Goal: Information Seeking & Learning: Learn about a topic

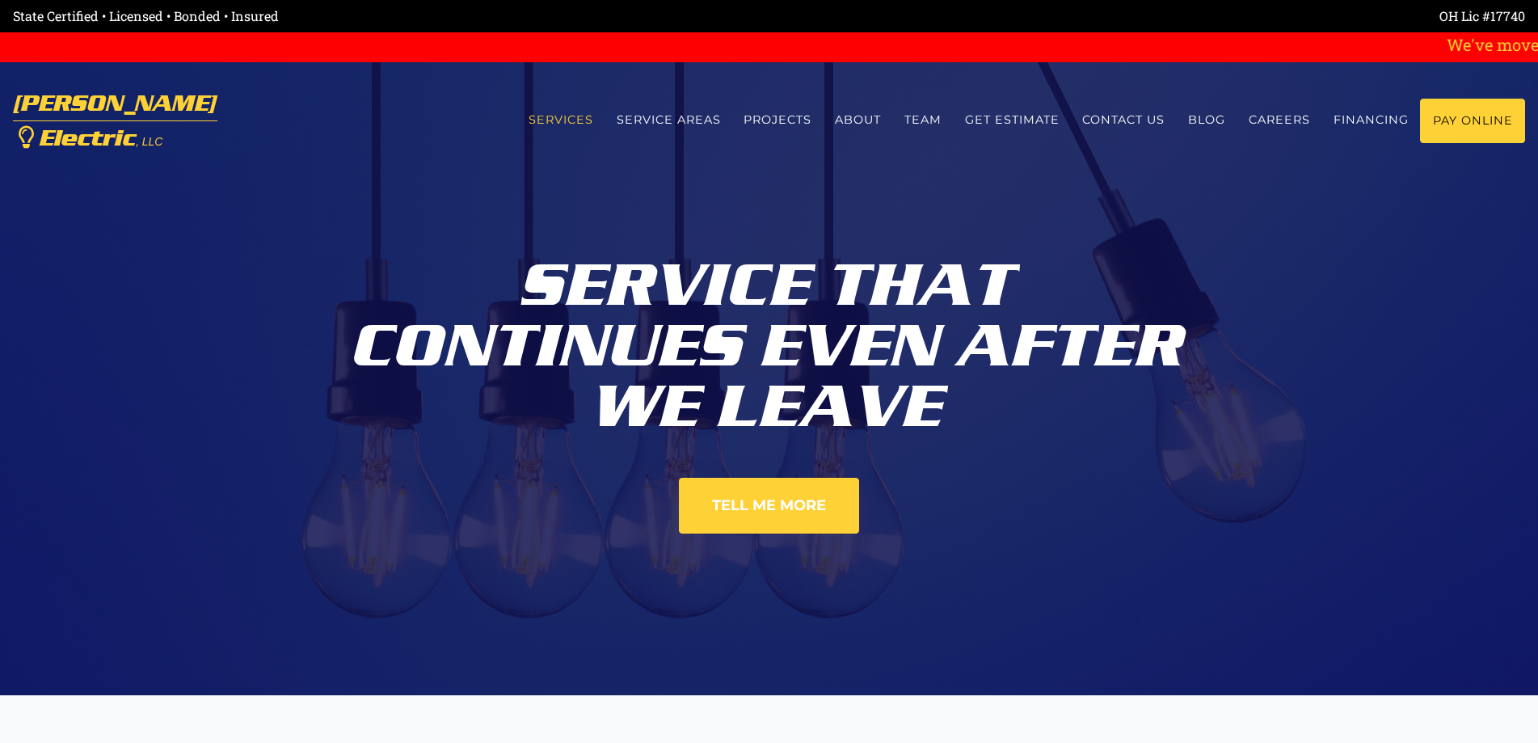
click at [566, 122] on link "Services" at bounding box center [560, 120] width 88 height 43
click at [674, 116] on link "Service Areas" at bounding box center [669, 120] width 128 height 43
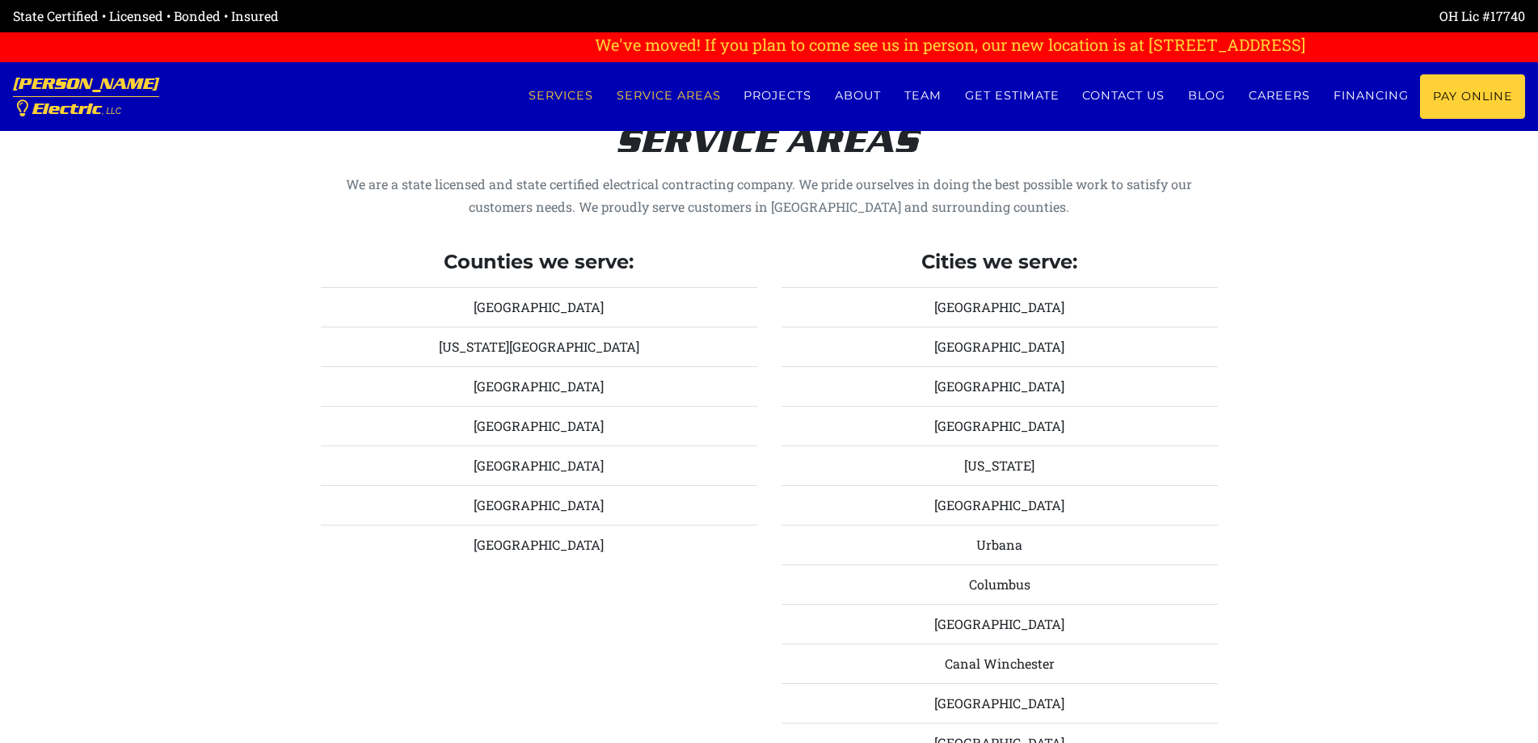
click at [558, 89] on link "Services" at bounding box center [560, 95] width 88 height 43
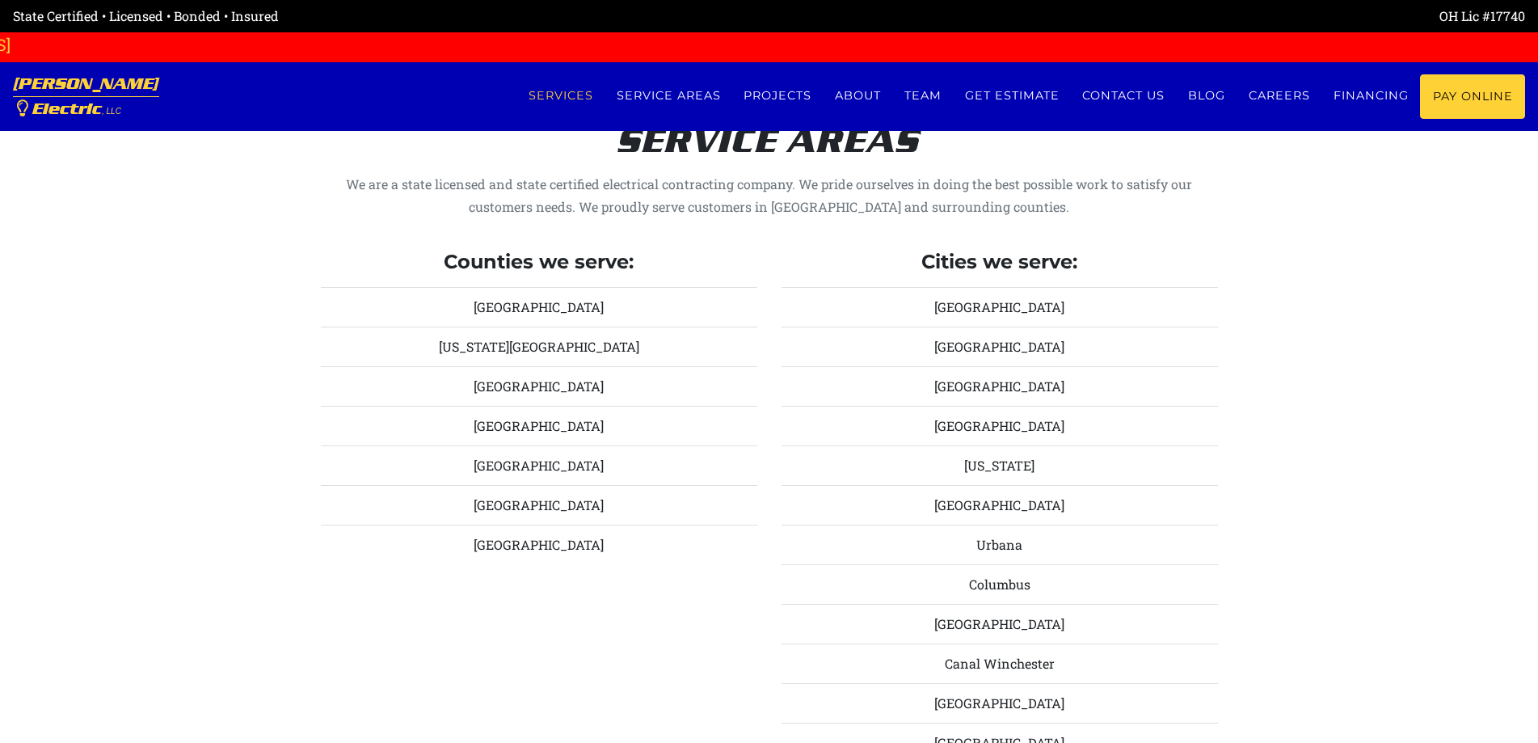
scroll to position [695, 0]
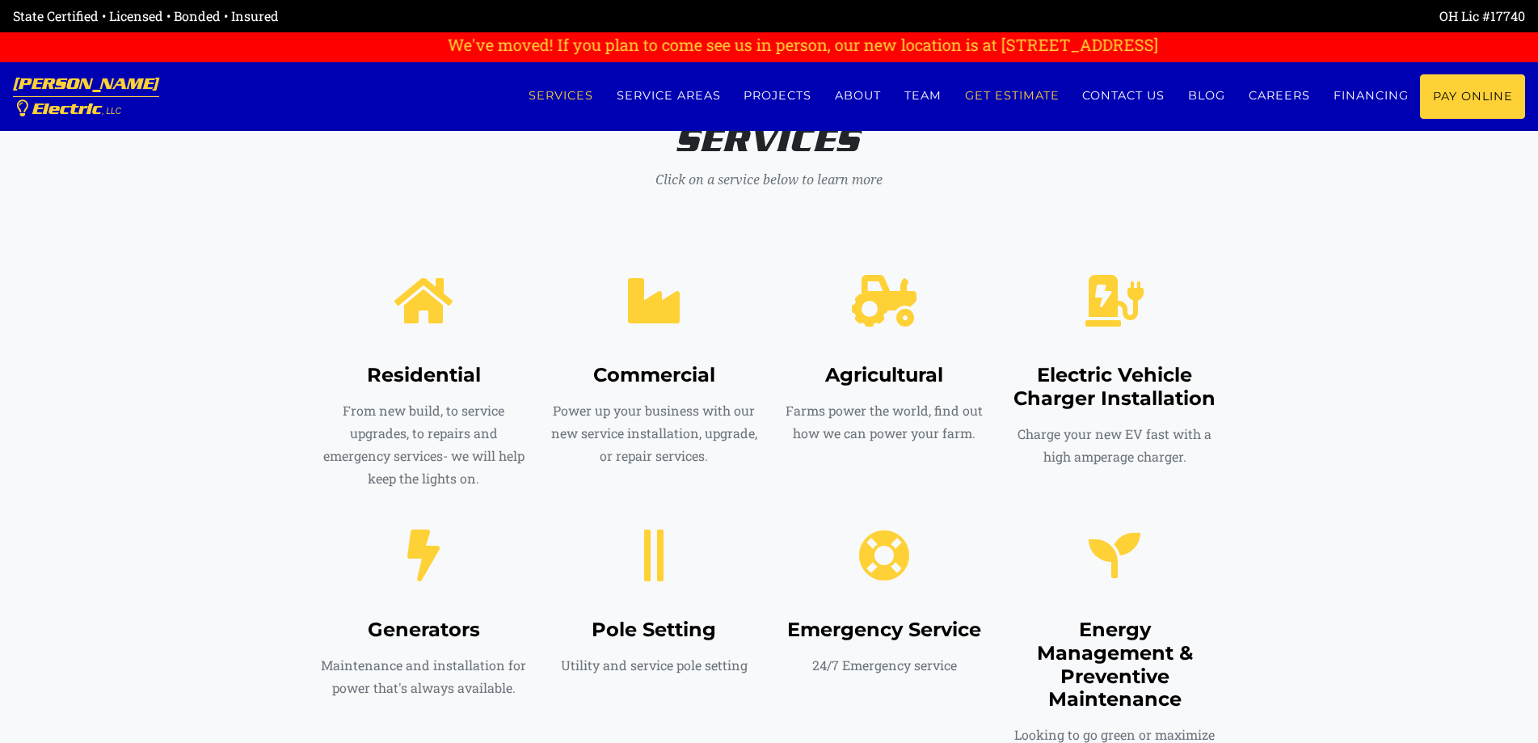
click at [1006, 92] on link "Get estimate" at bounding box center [1012, 95] width 118 height 43
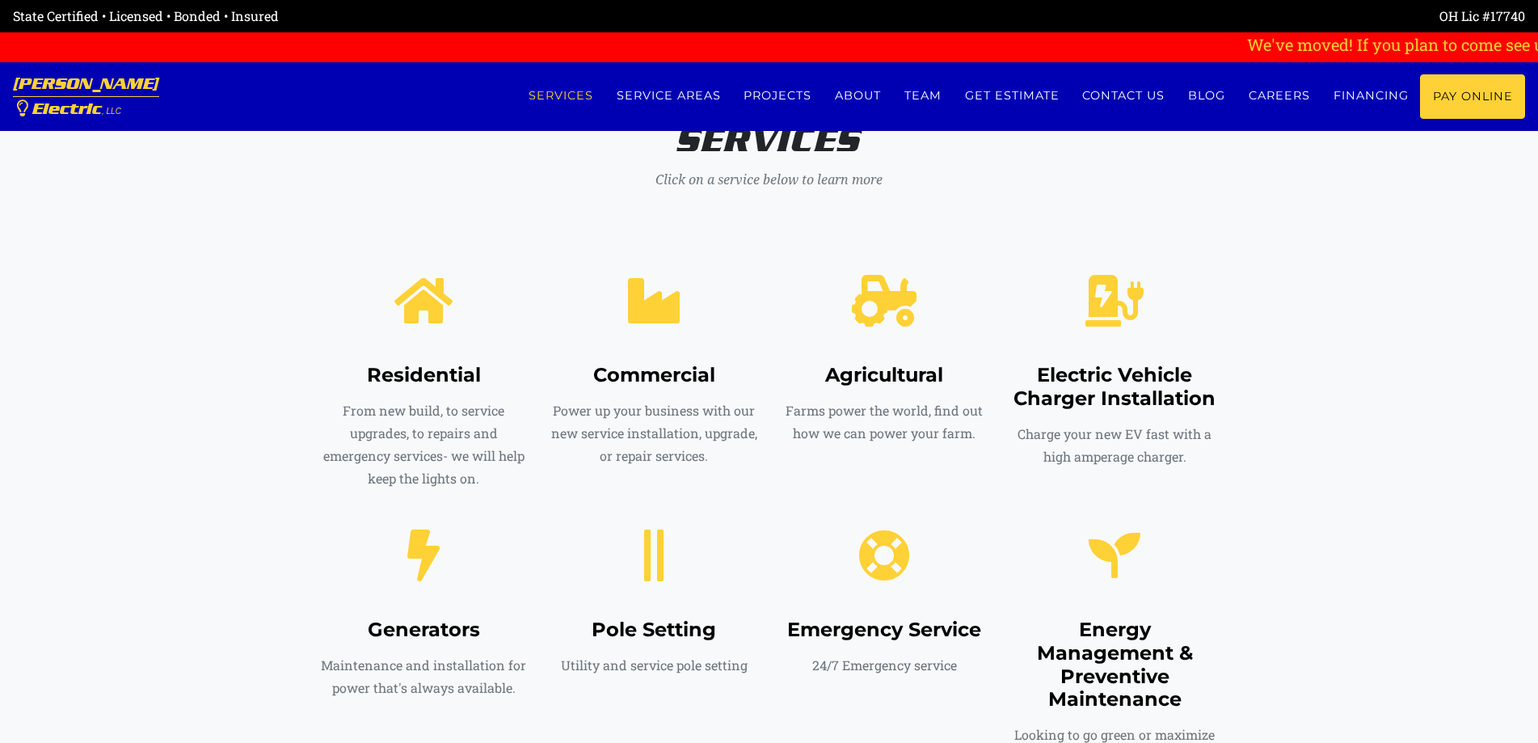
scroll to position [8136, 0]
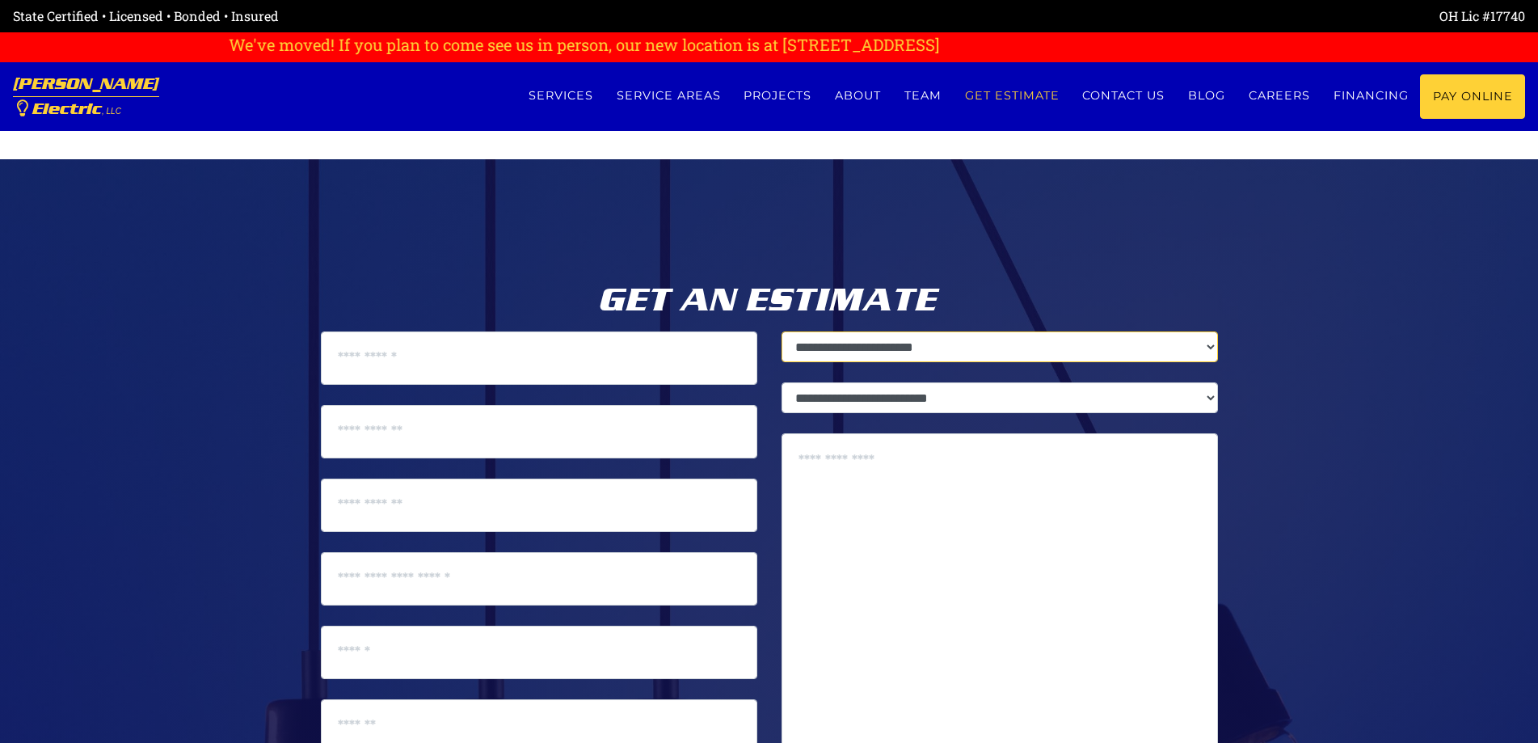
click at [1024, 331] on select "**********" at bounding box center [1000, 346] width 436 height 31
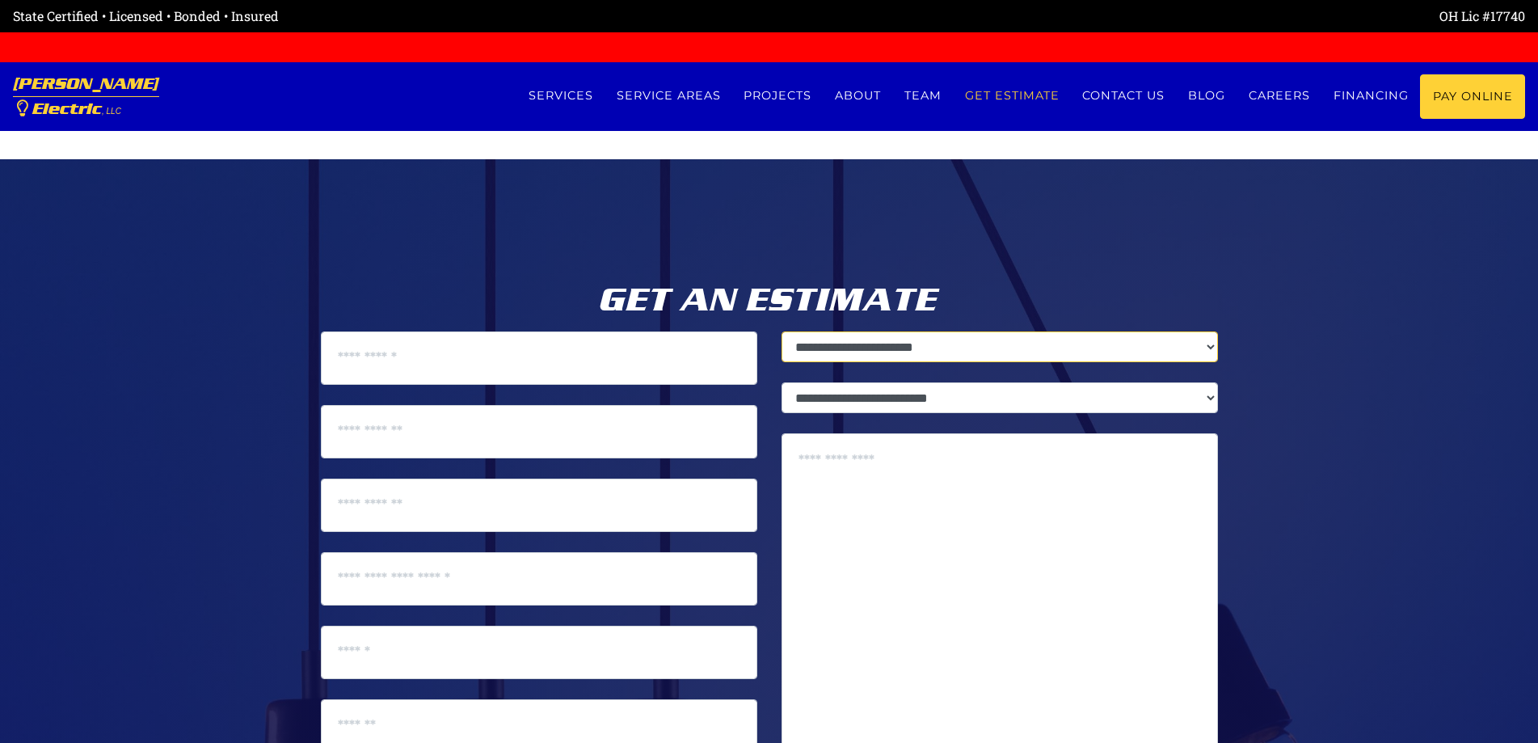
select select "********"
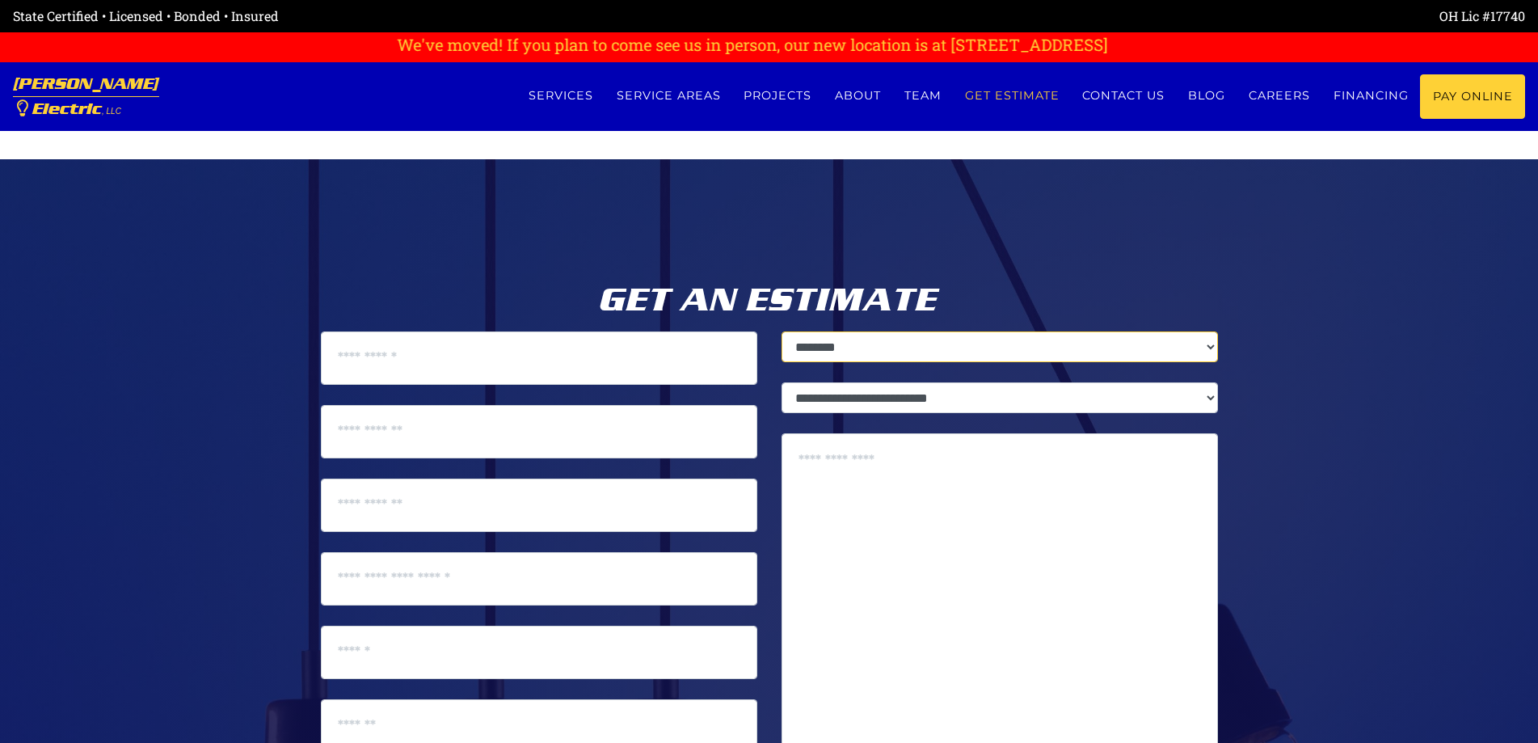
click at [782, 331] on select "**********" at bounding box center [1000, 346] width 436 height 31
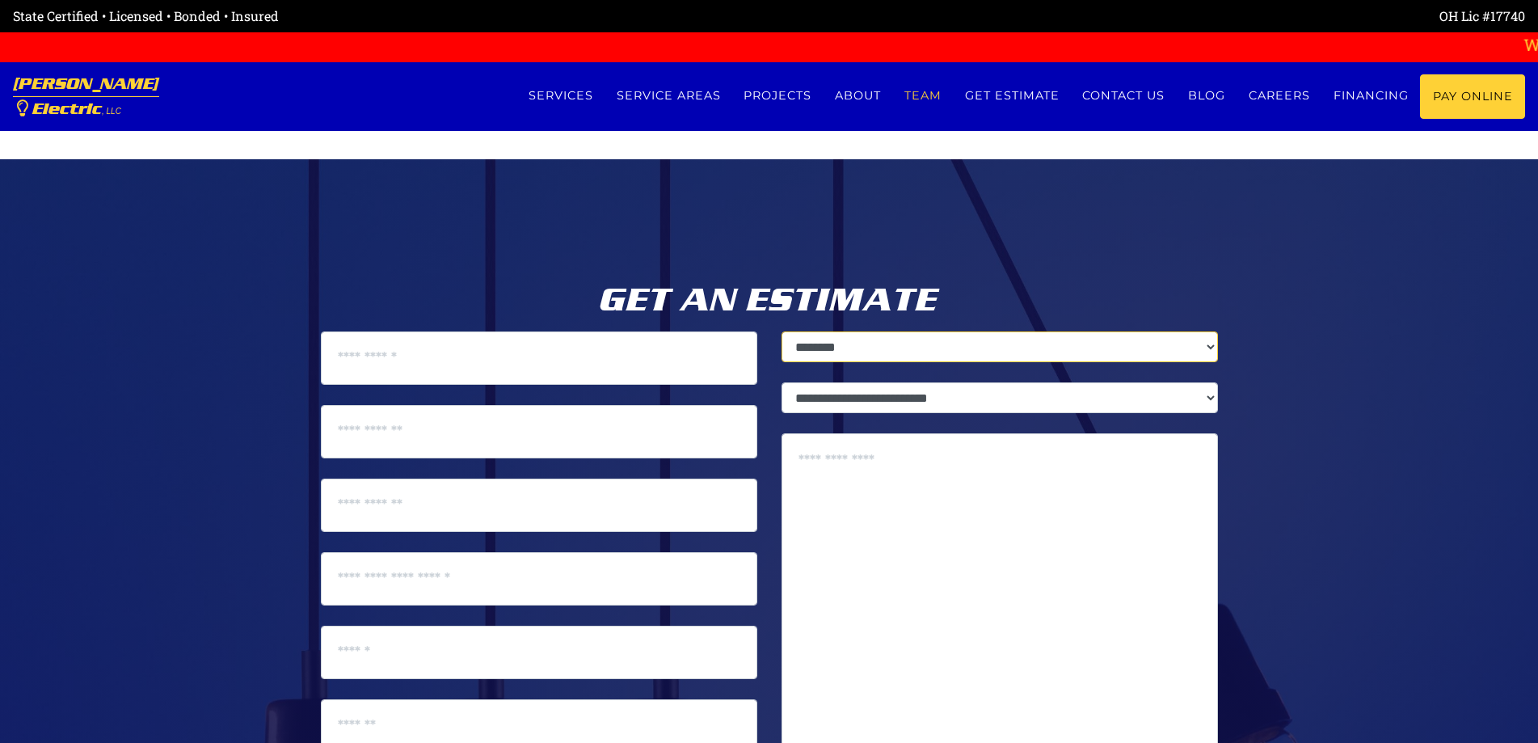
scroll to position [7974, 0]
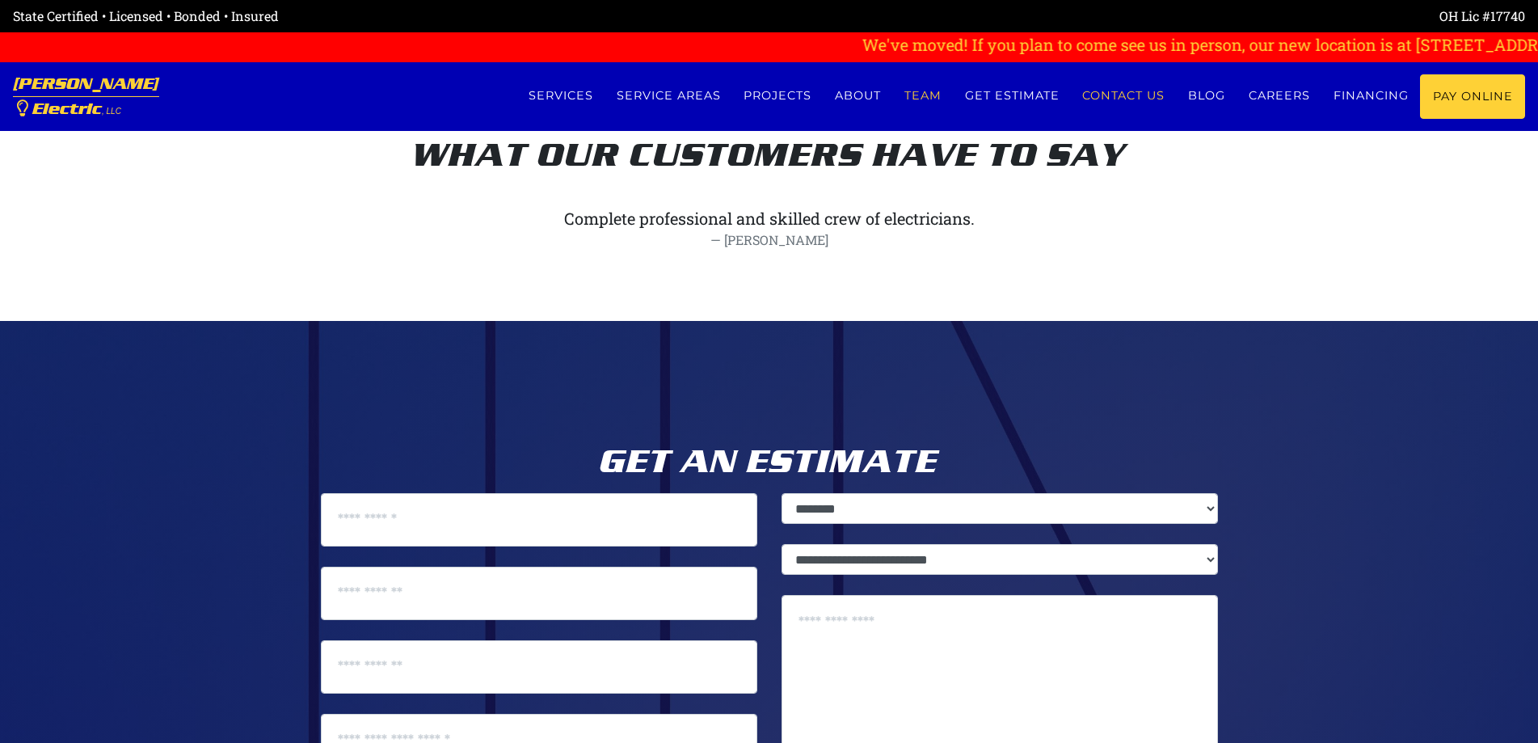
click at [1123, 99] on link "Contact us" at bounding box center [1124, 95] width 106 height 43
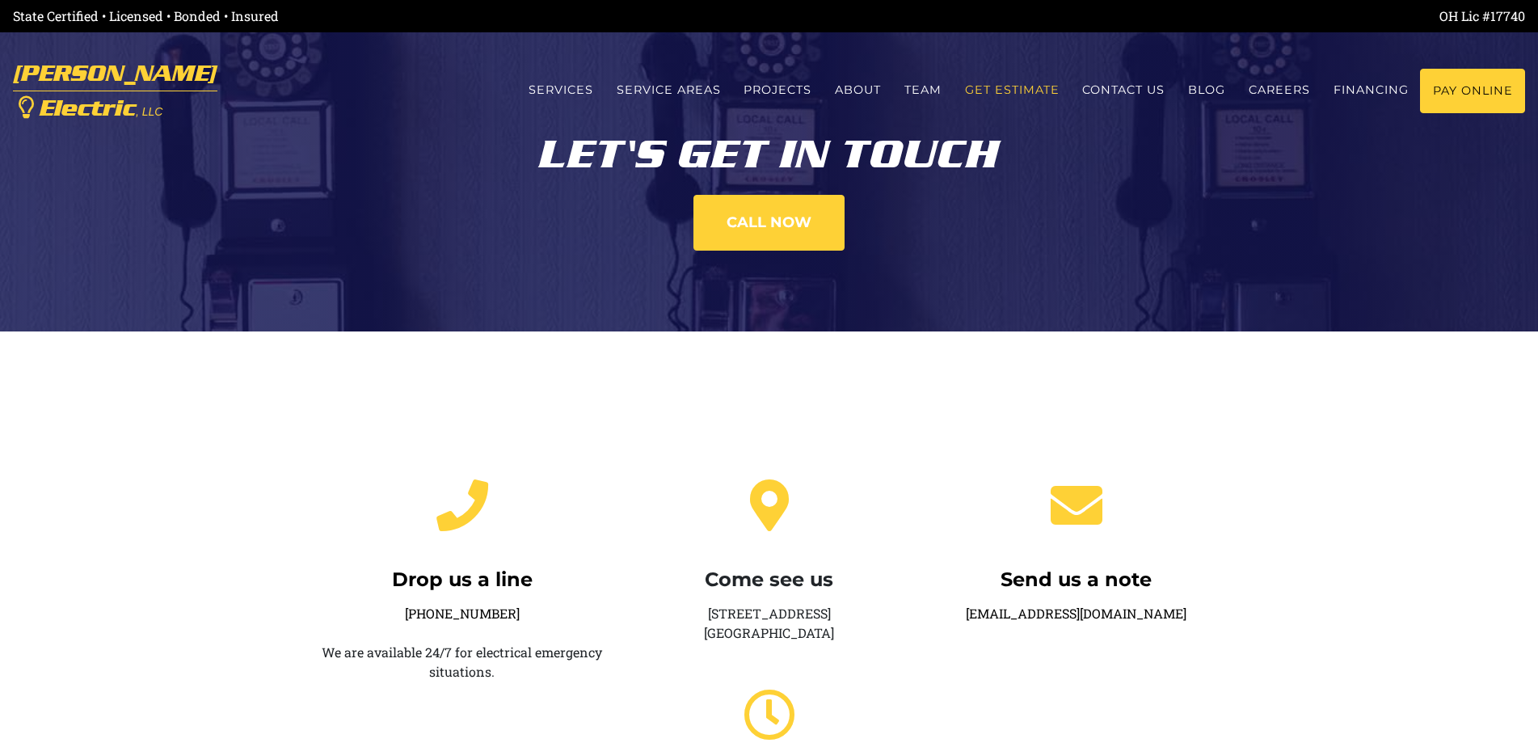
click at [1026, 92] on link "Get estimate" at bounding box center [1012, 90] width 118 height 43
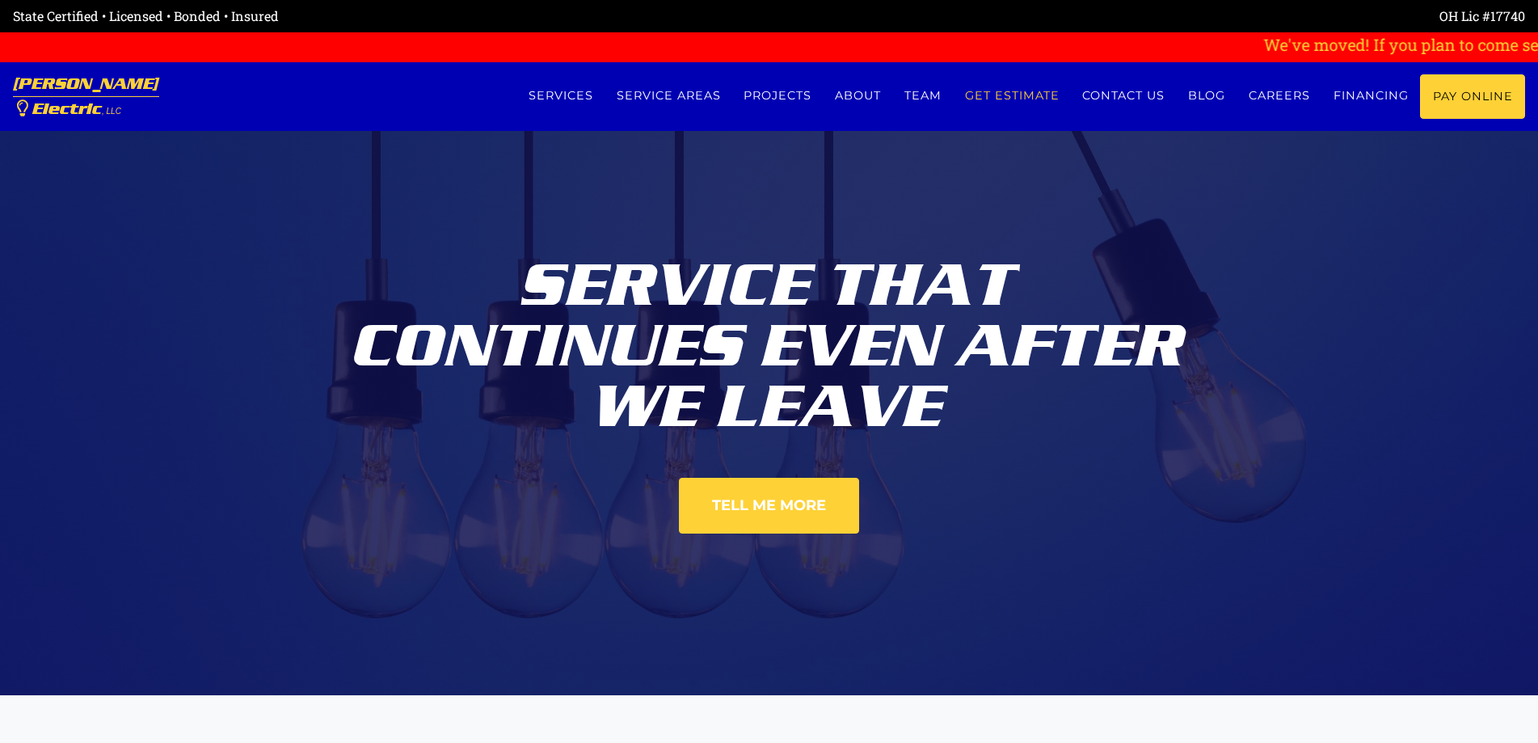
scroll to position [8136, 0]
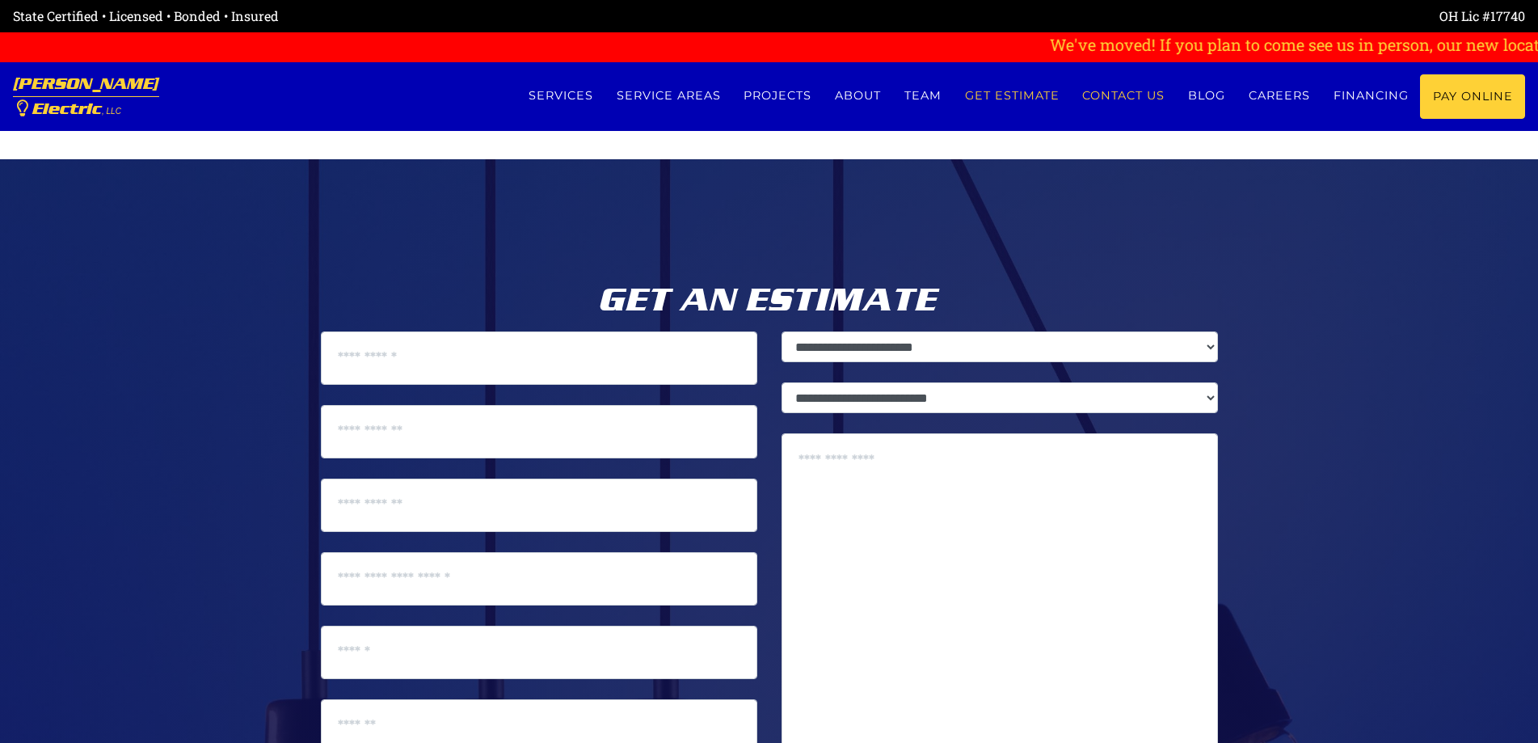
click at [1123, 95] on link "Contact us" at bounding box center [1124, 95] width 106 height 43
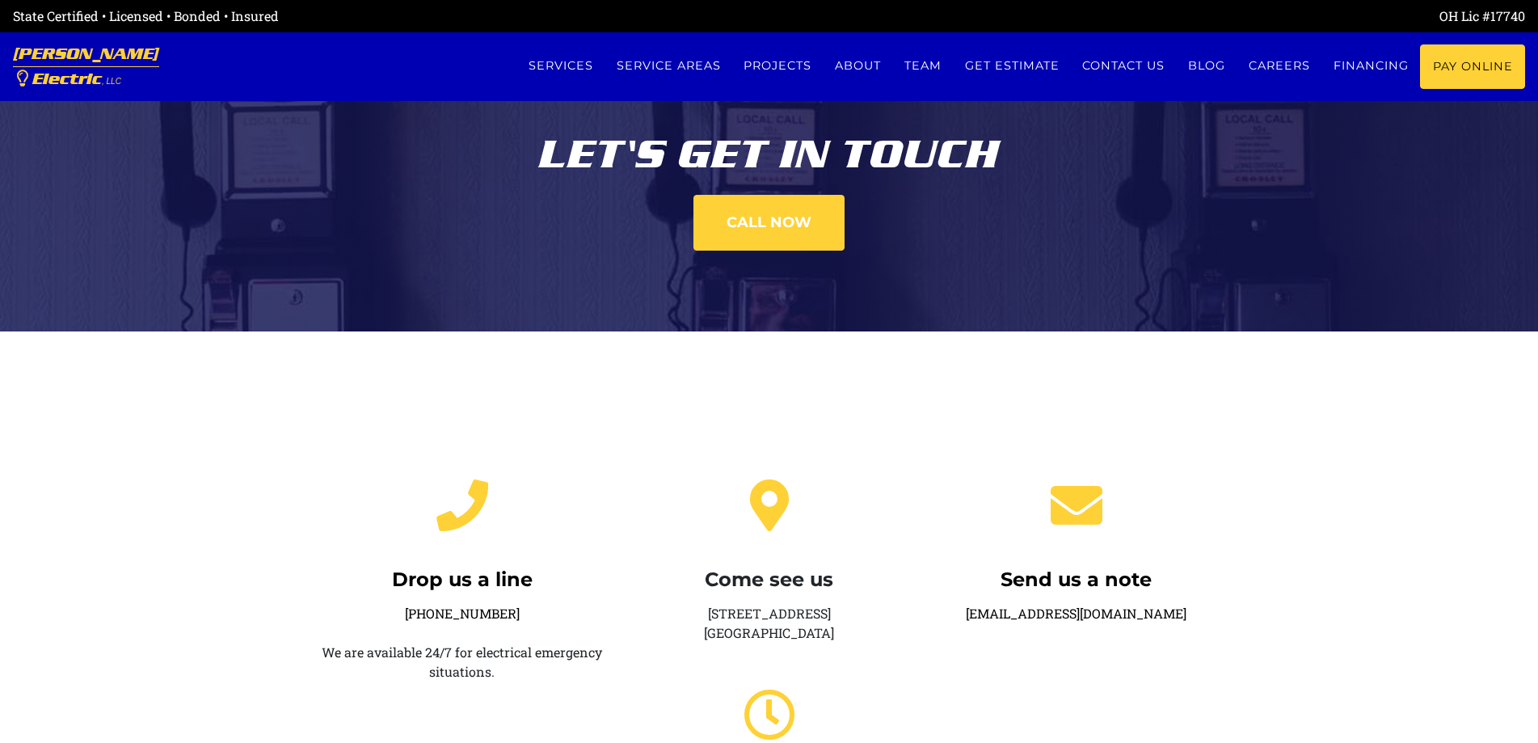
scroll to position [242, 0]
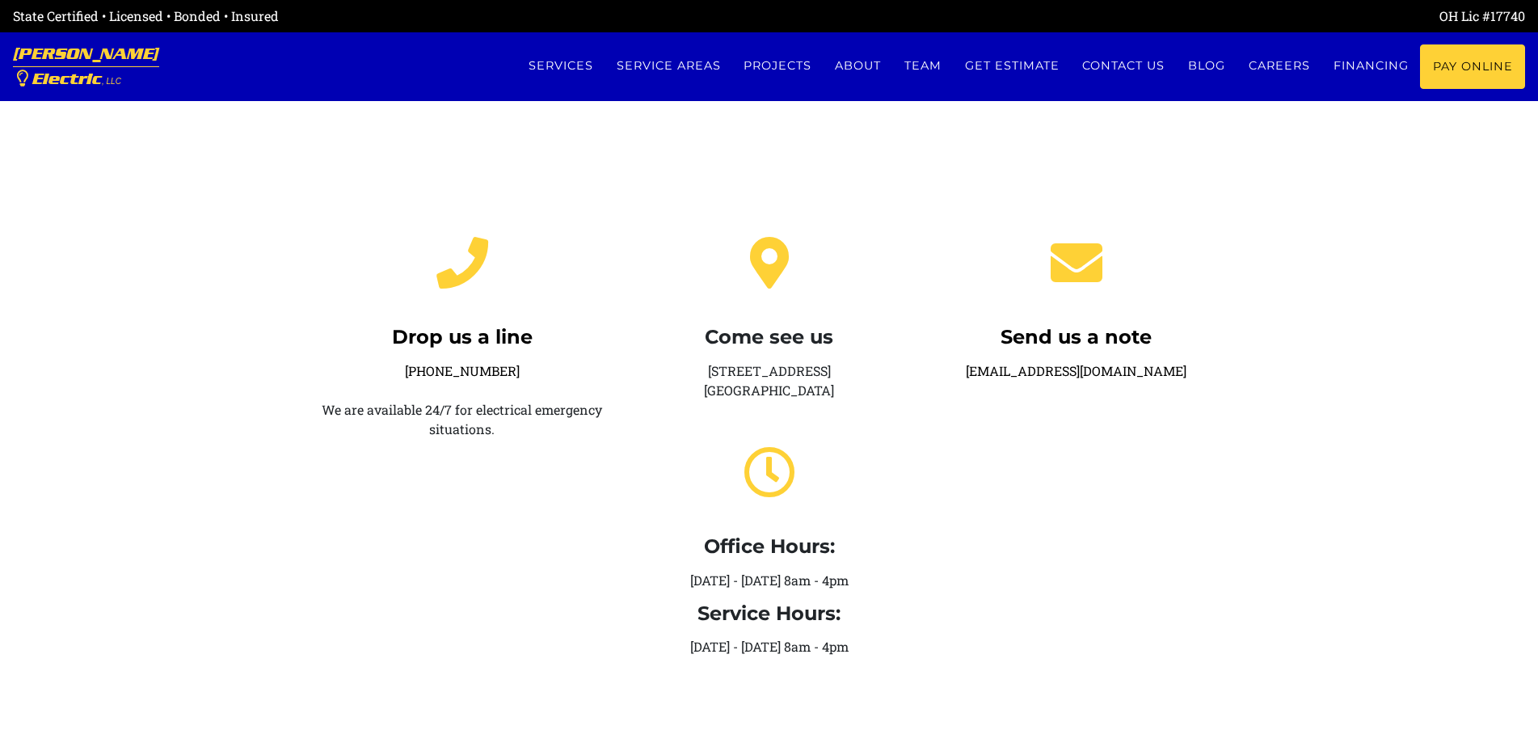
drag, startPoint x: 1223, startPoint y: 381, endPoint x: 984, endPoint y: 371, distance: 238.7
click at [984, 371] on div "Send us a note [EMAIL_ADDRESS][DOMAIN_NAME]" at bounding box center [1076, 439] width 307 height 459
copy link "service@eubankselectric.com"
click at [572, 62] on link "Services" at bounding box center [560, 65] width 88 height 43
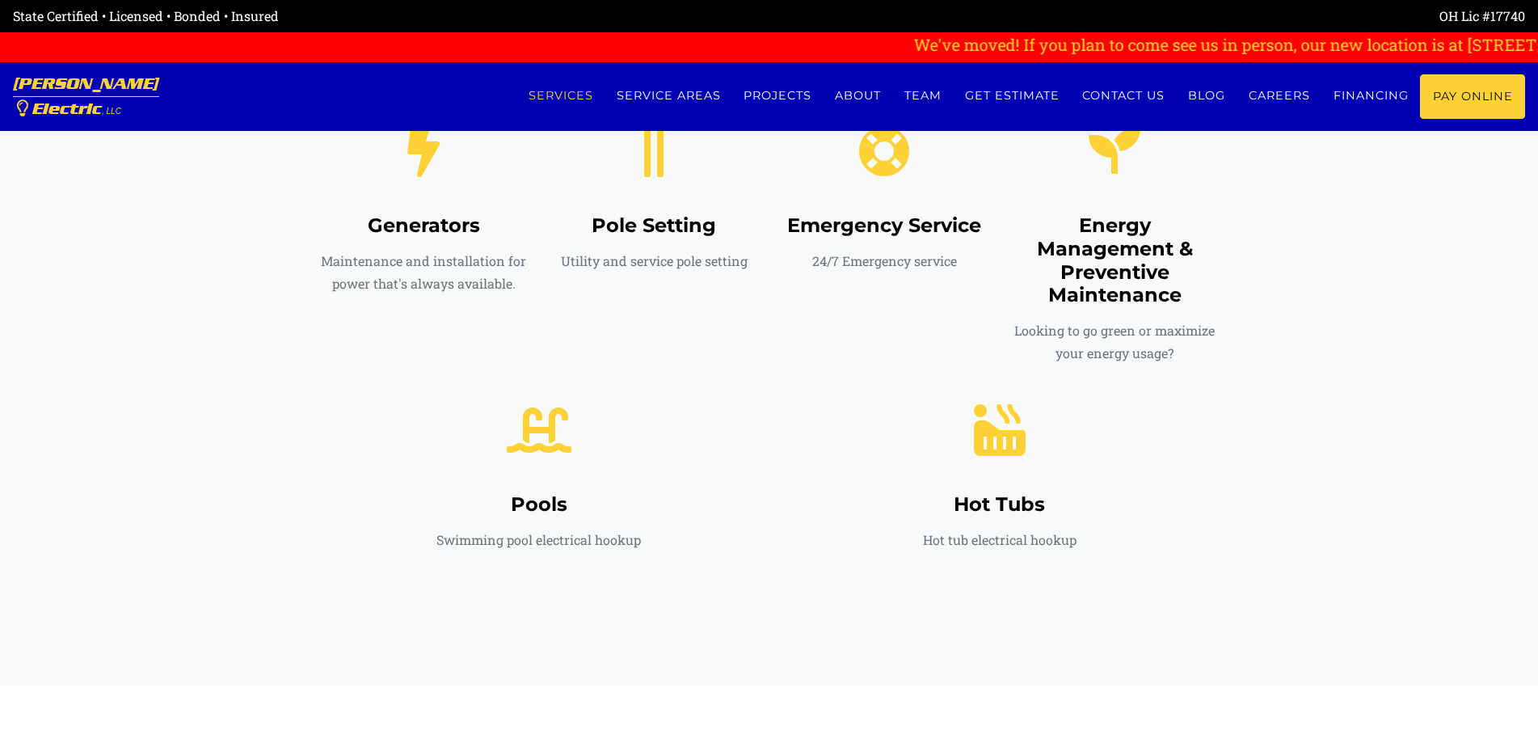
scroll to position [776, 0]
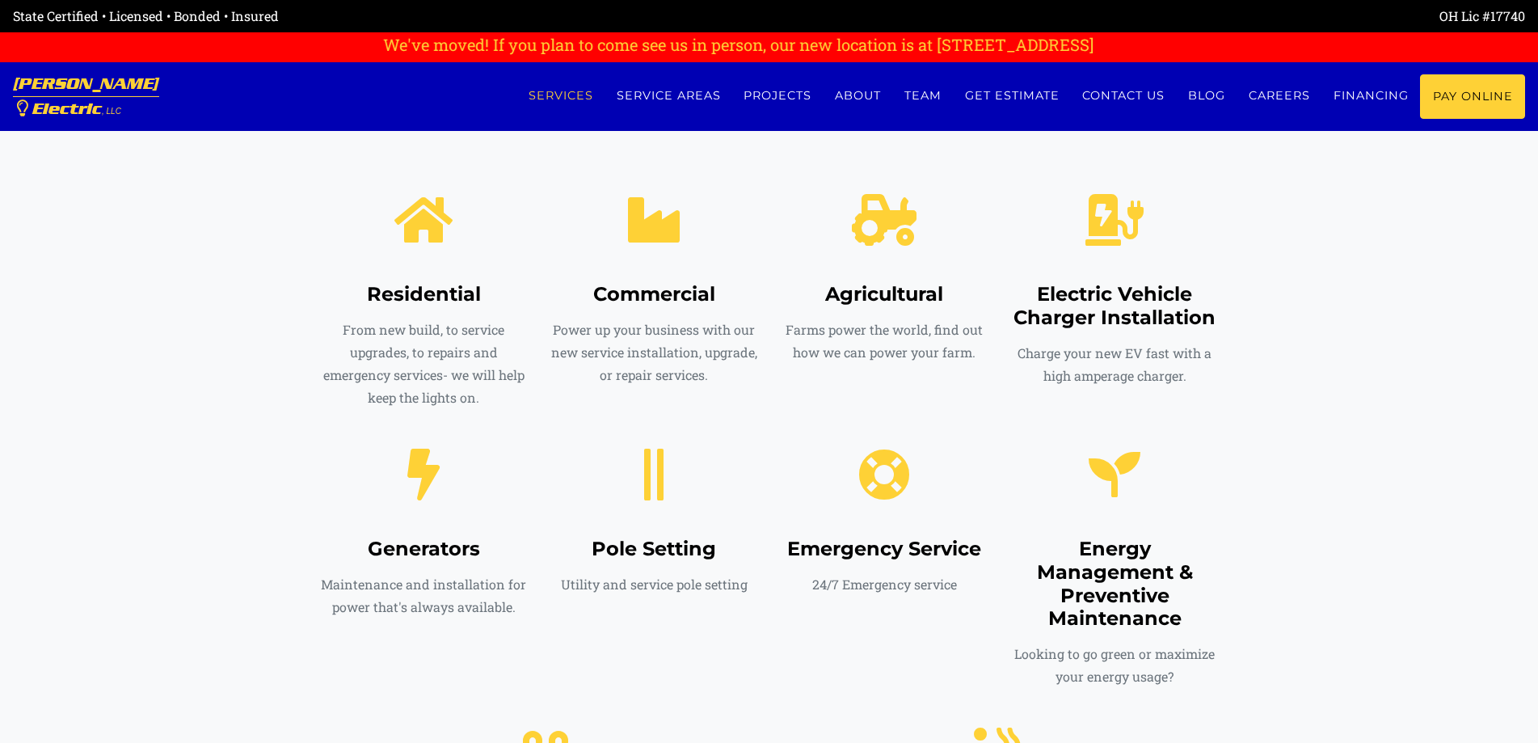
click at [662, 582] on p "Utility and service pole setting" at bounding box center [654, 584] width 206 height 23
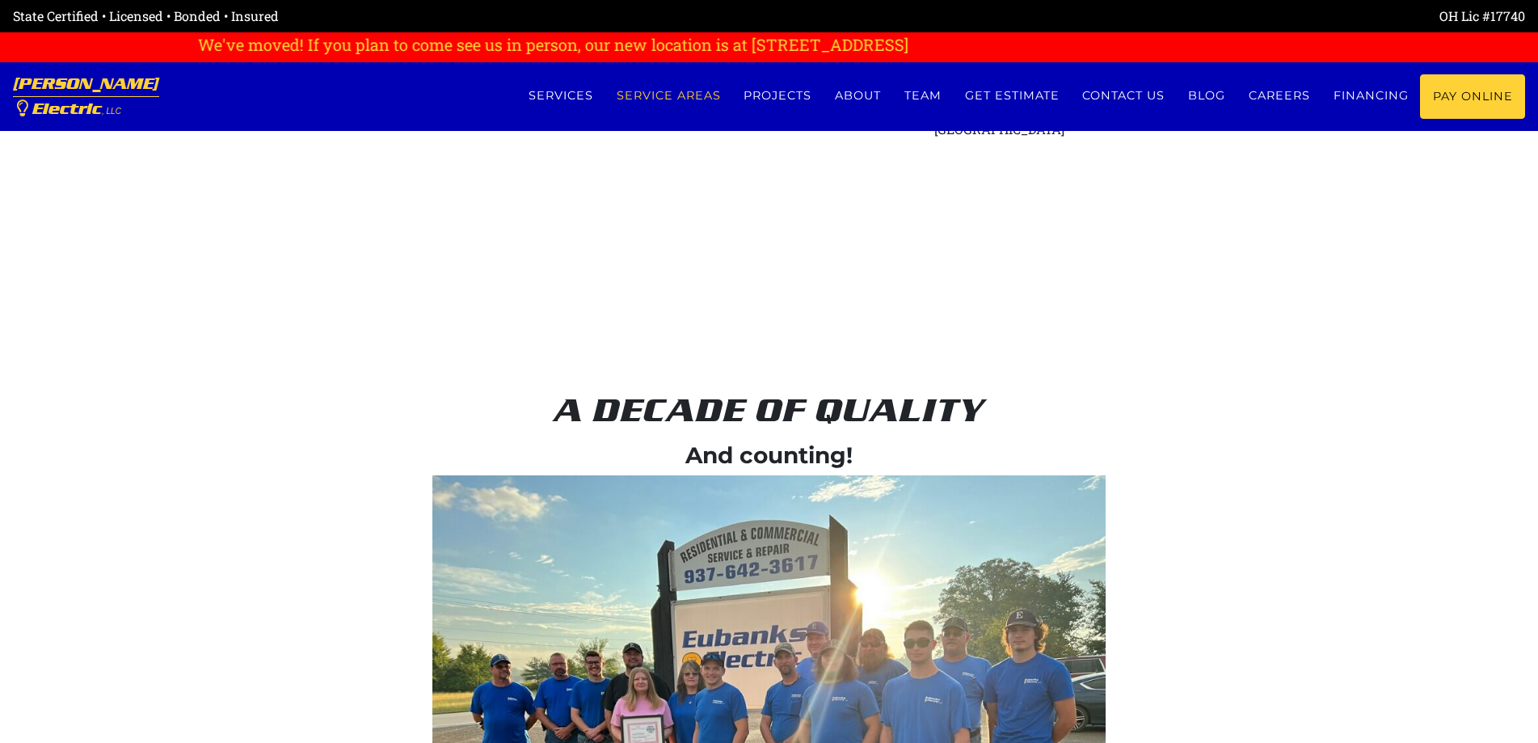
scroll to position [3480, 0]
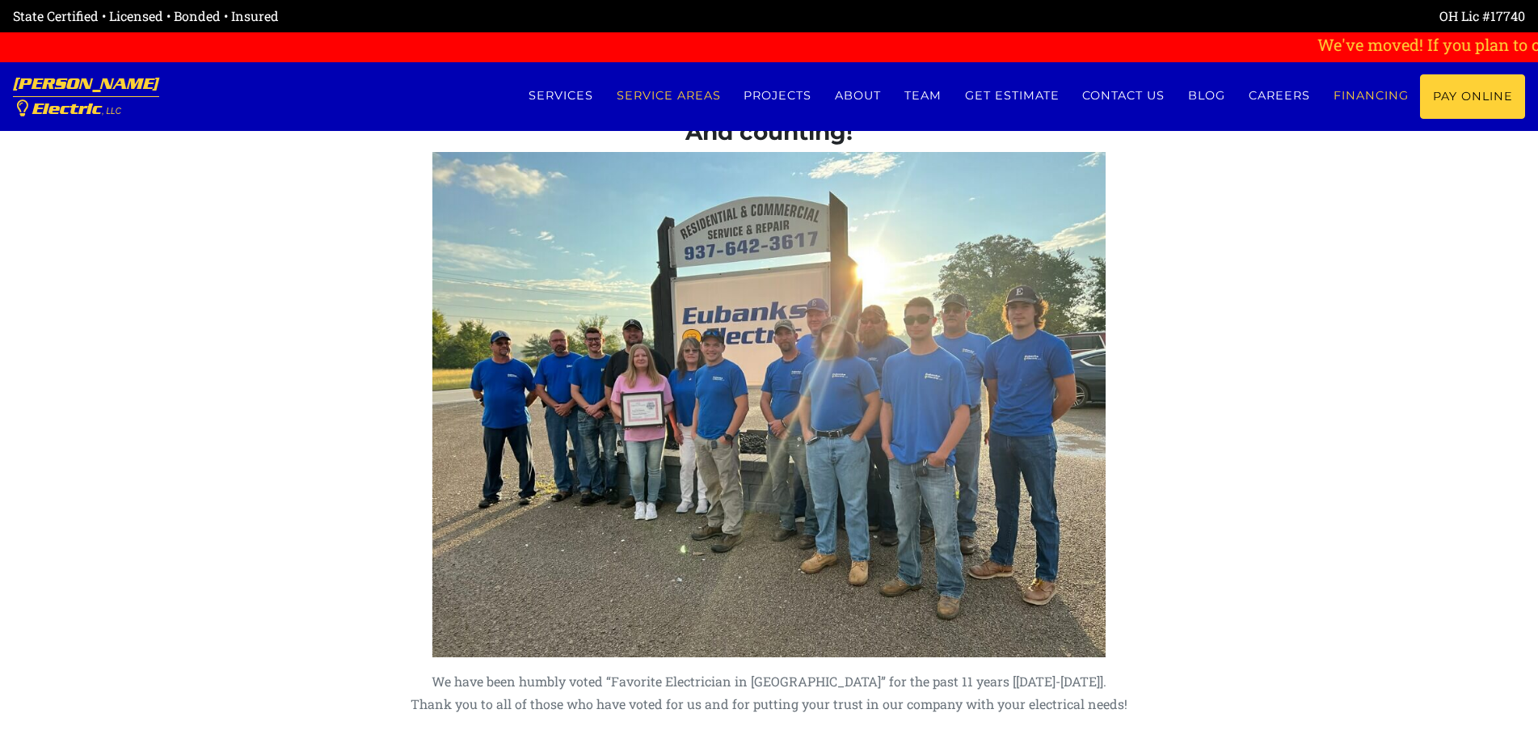
click at [1344, 95] on link "Financing" at bounding box center [1370, 95] width 99 height 43
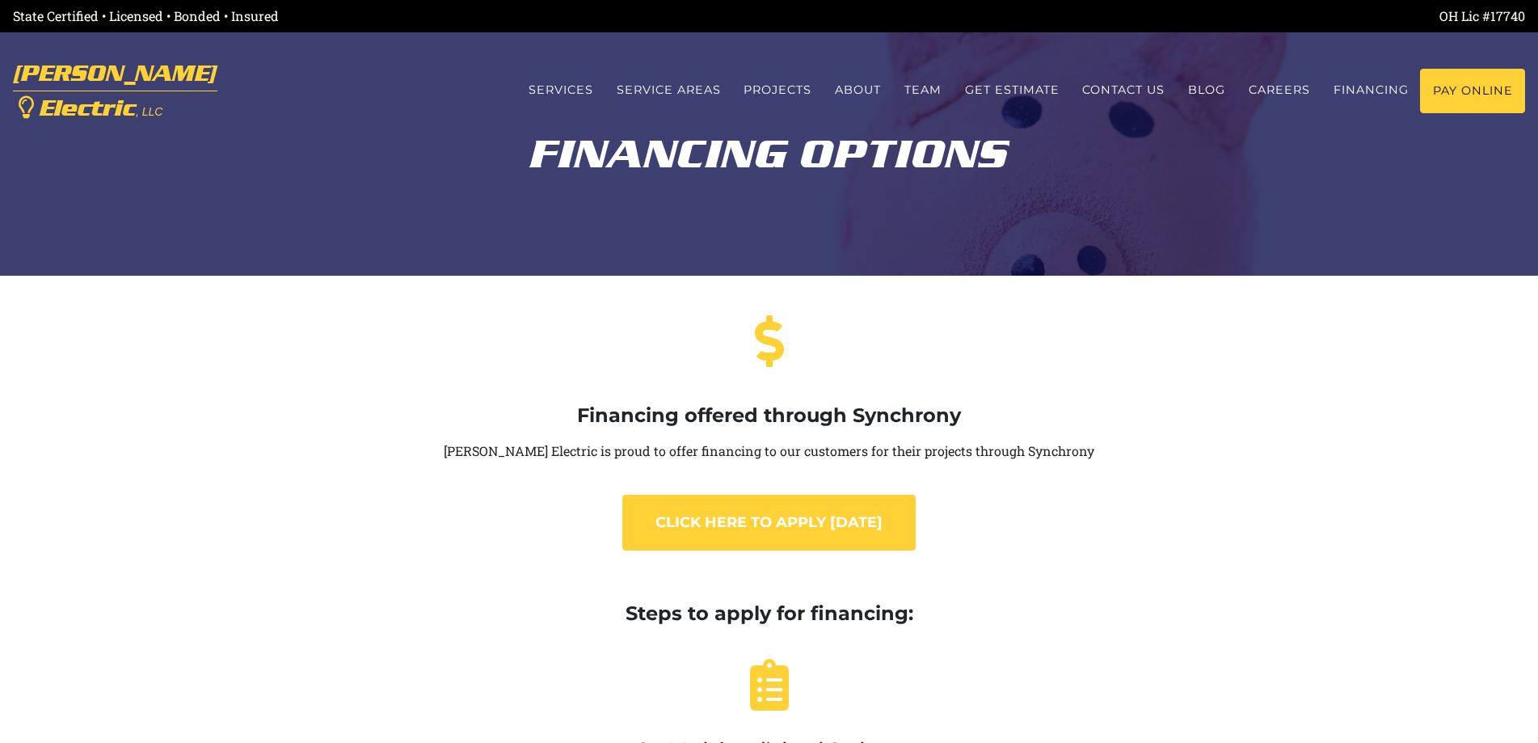
scroll to position [162, 0]
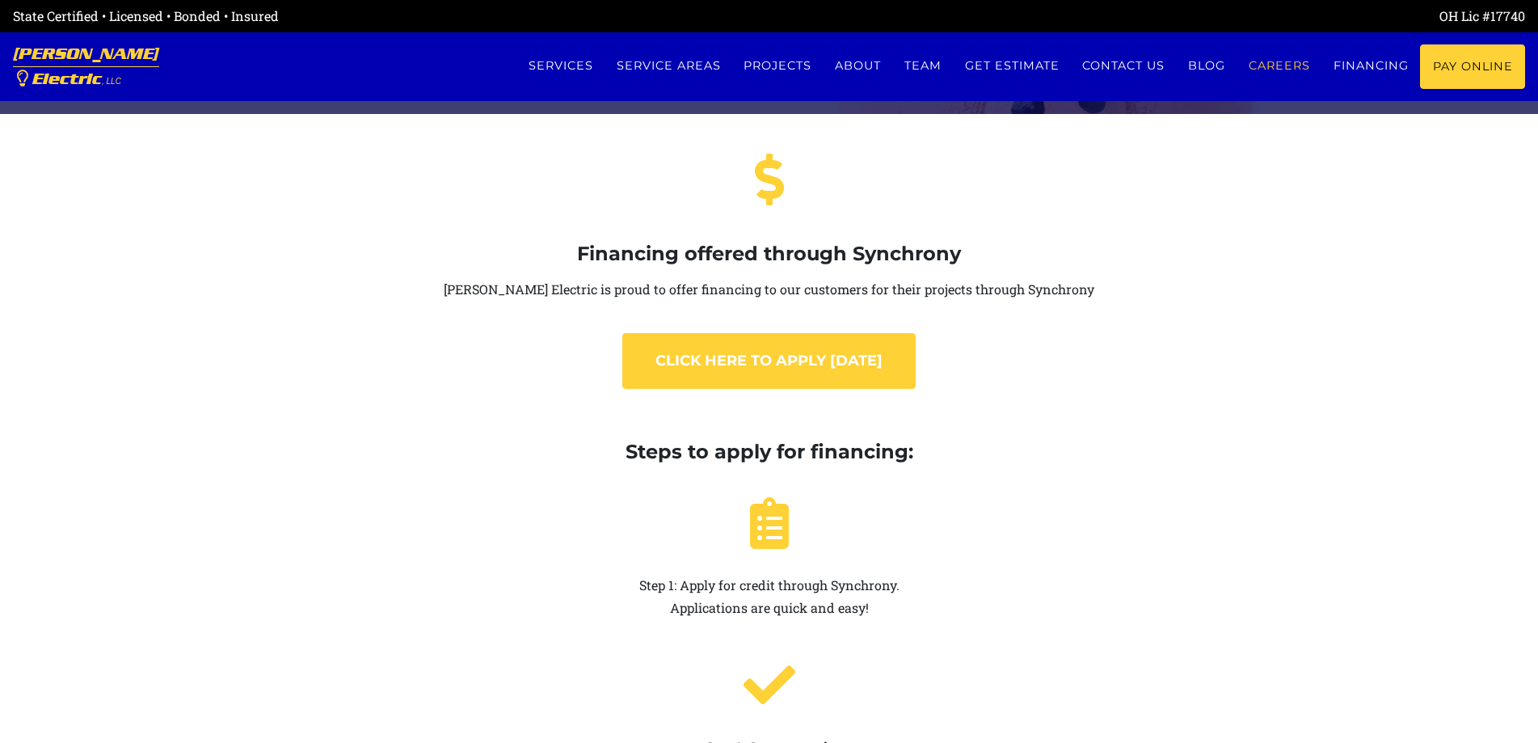
click at [1267, 65] on link "Careers" at bounding box center [1279, 65] width 85 height 43
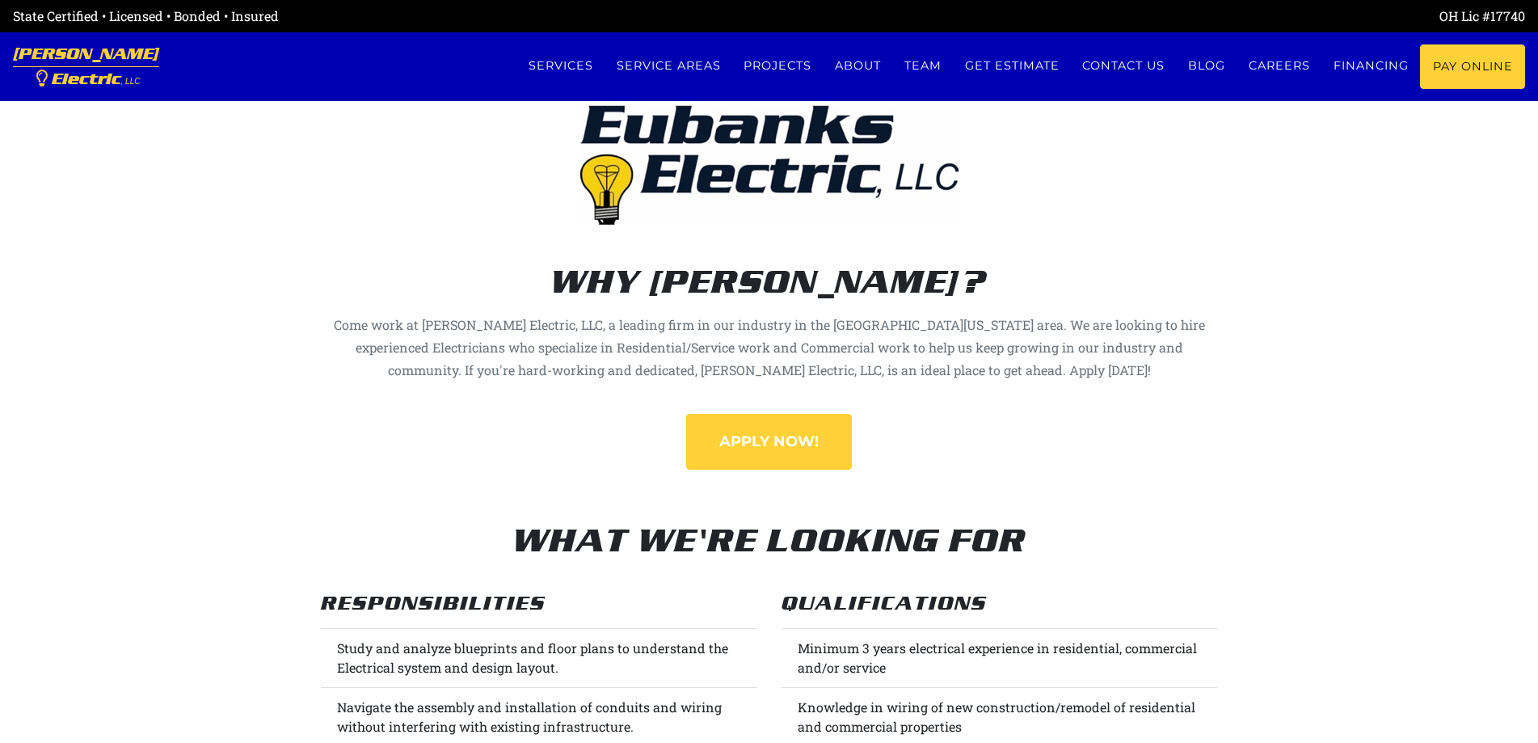
scroll to position [727, 0]
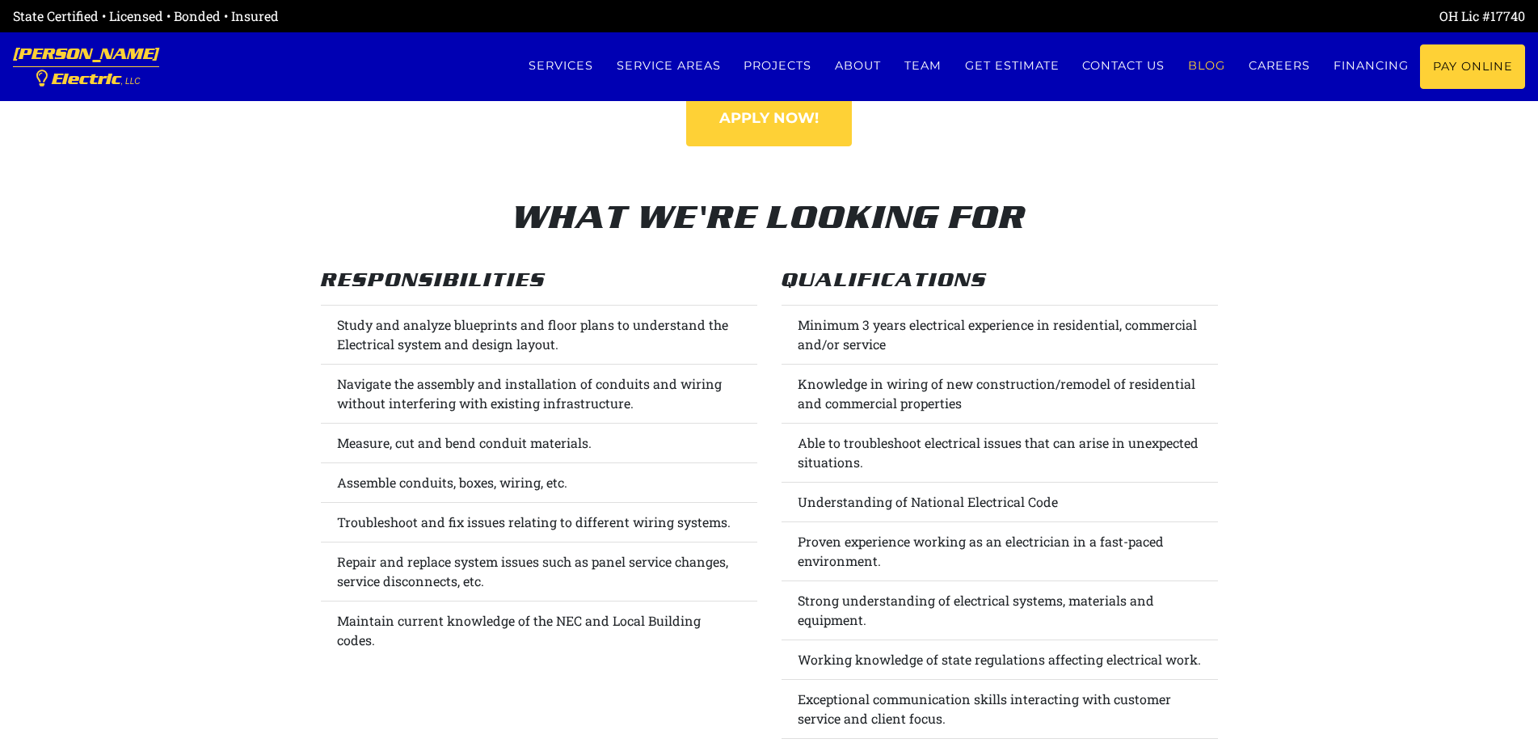
click at [1195, 69] on link "Blog" at bounding box center [1207, 65] width 61 height 43
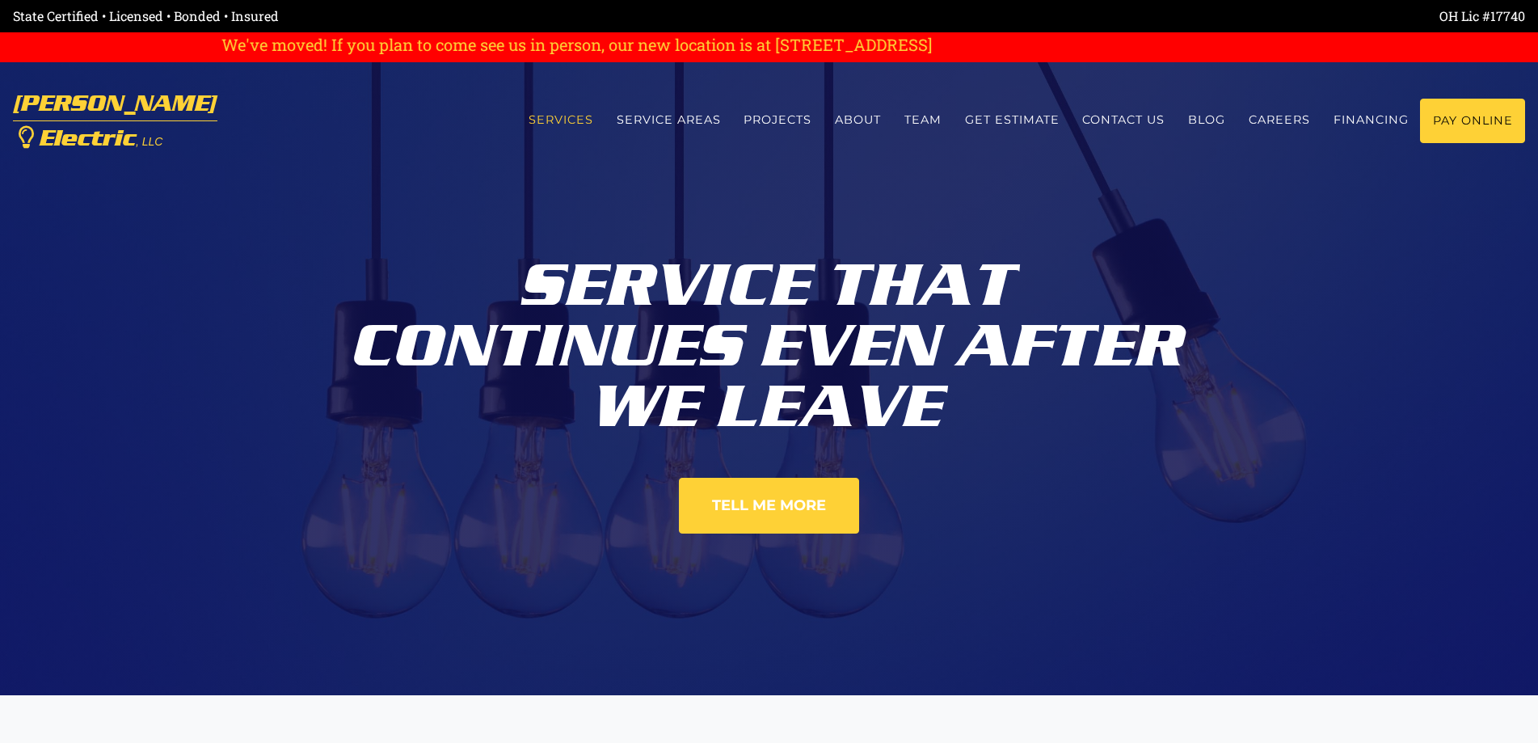
click at [563, 113] on link "Services" at bounding box center [560, 120] width 88 height 43
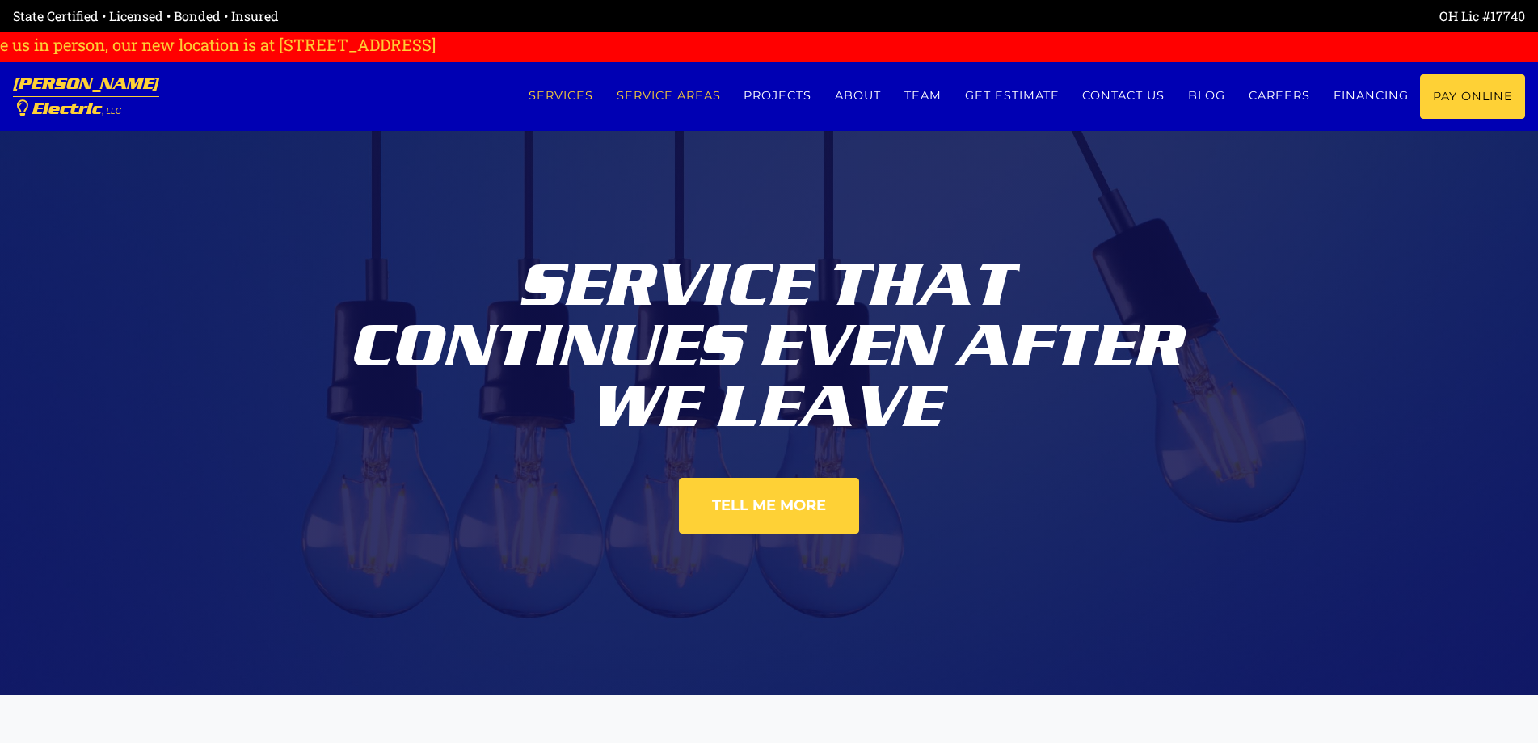
scroll to position [695, 0]
